Goal: Check status: Check status

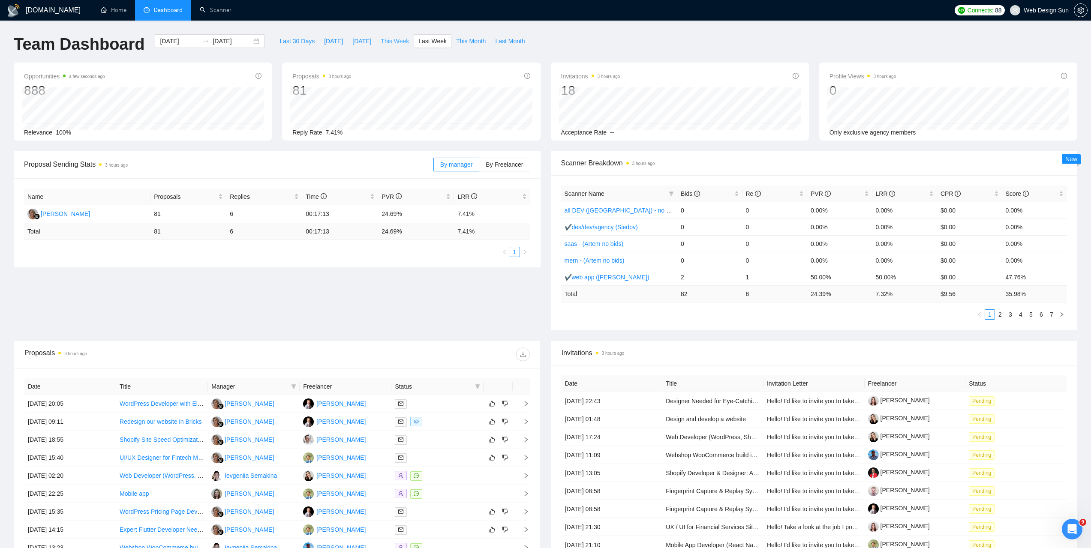
click at [397, 41] on span "This Week" at bounding box center [395, 40] width 28 height 9
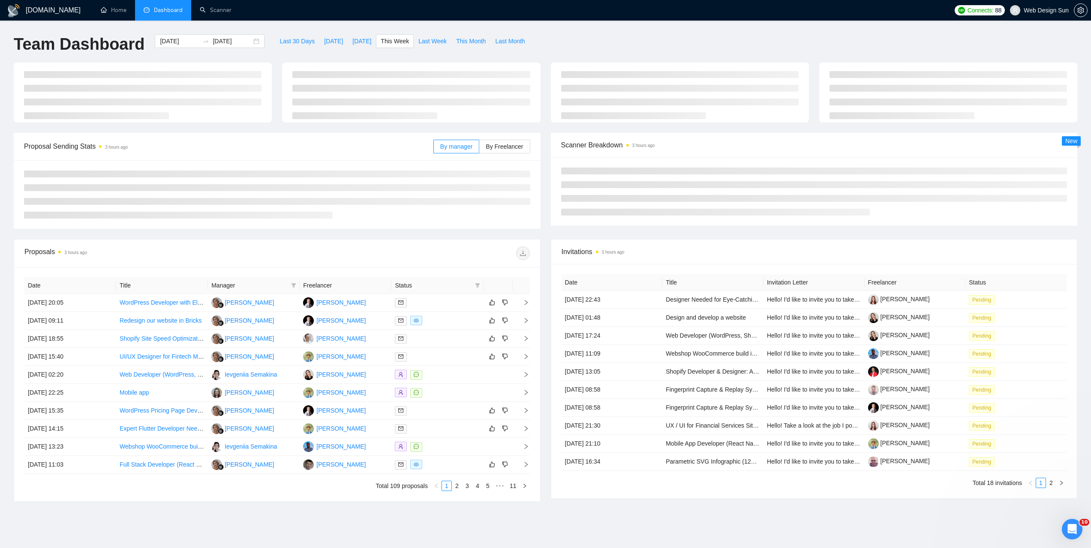
type input "[DATE]"
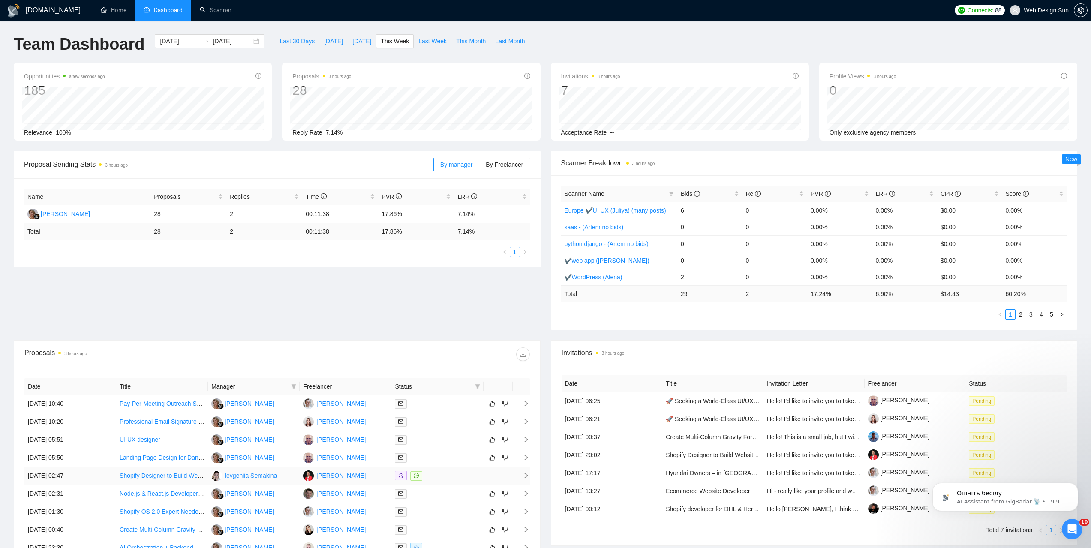
scroll to position [131, 0]
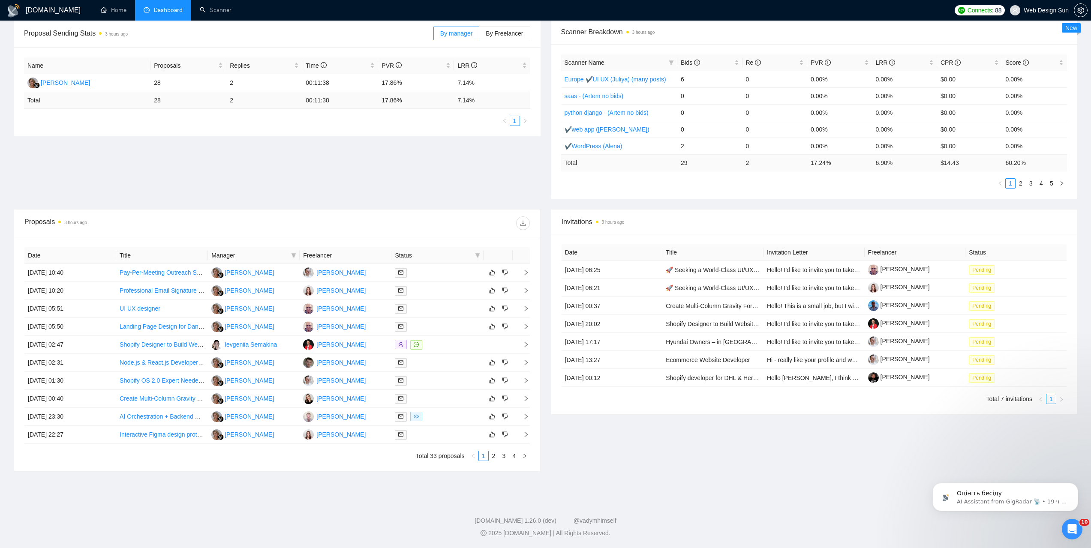
drag, startPoint x: 499, startPoint y: 456, endPoint x: 494, endPoint y: 462, distance: 7.6
click at [494, 462] on div "Date Title Manager Freelancer Status [DATE] 10:40 Pay-Per-Meeting Outreach Spec…" at bounding box center [277, 354] width 526 height 234
click at [493, 459] on link "2" at bounding box center [493, 455] width 9 height 9
click at [503, 458] on link "3" at bounding box center [503, 455] width 9 height 9
click at [512, 458] on link "4" at bounding box center [514, 455] width 9 height 9
